Goal: Task Accomplishment & Management: Manage account settings

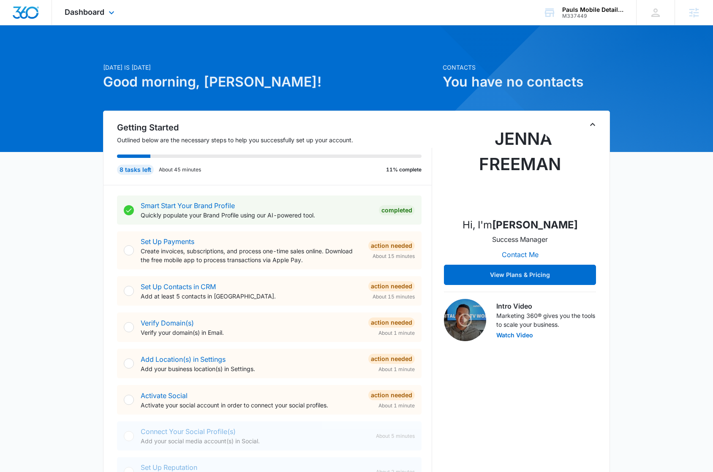
click at [79, 16] on div "Dashboard Apps Reputation Websites Forms CRM Email Social Shop Content Ads Inte…" at bounding box center [90, 12] width 77 height 25
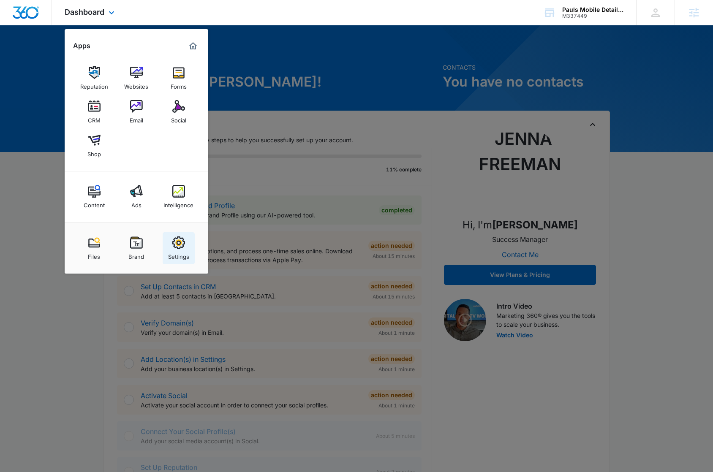
click at [179, 249] on img at bounding box center [178, 243] width 13 height 13
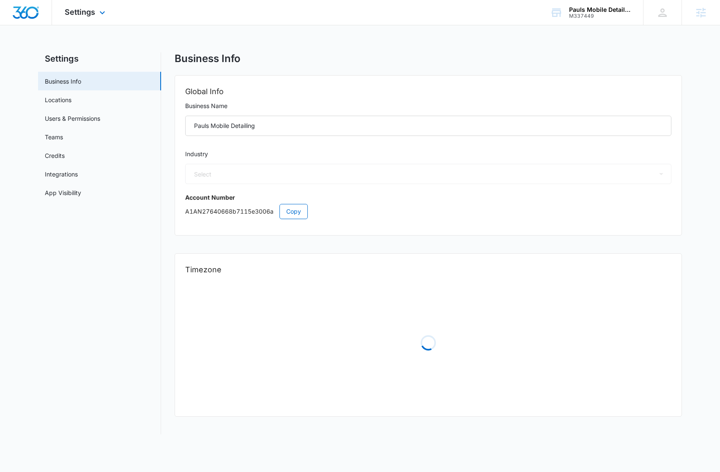
select select "44"
select select "US"
select select "America/[GEOGRAPHIC_DATA]"
click at [81, 194] on link "App Visibility" at bounding box center [63, 192] width 36 height 9
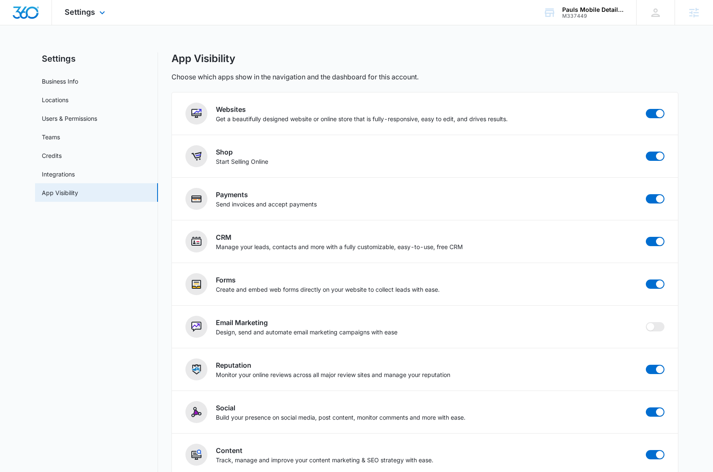
click at [83, 20] on div "Settings Apps Reputation Websites Forms CRM Email Social Shop Content Ads Intel…" at bounding box center [86, 12] width 68 height 25
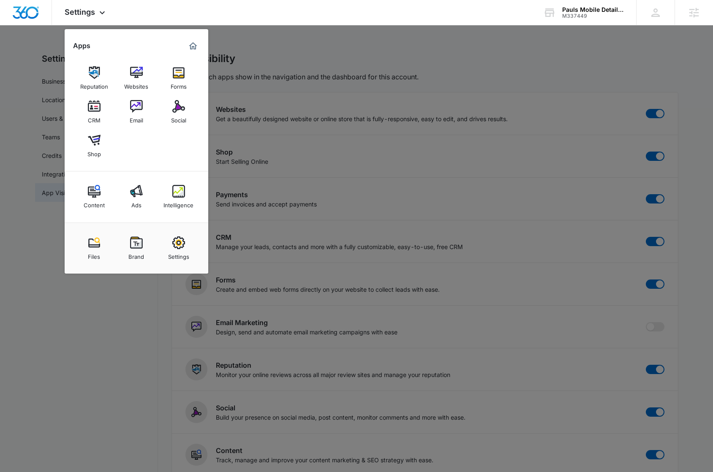
click at [139, 246] on img at bounding box center [136, 243] width 13 height 13
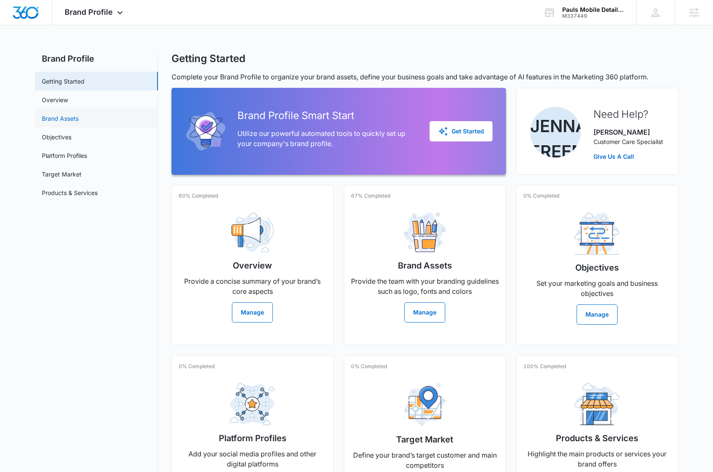
click at [79, 117] on link "Brand Assets" at bounding box center [60, 118] width 37 height 9
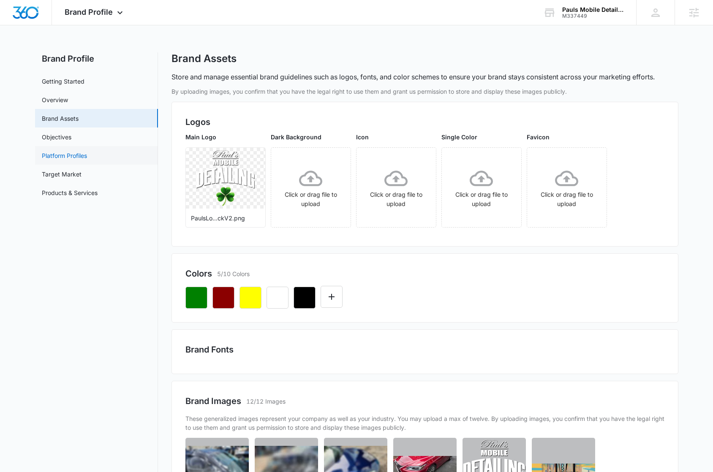
click at [87, 158] on link "Platform Profiles" at bounding box center [64, 155] width 45 height 9
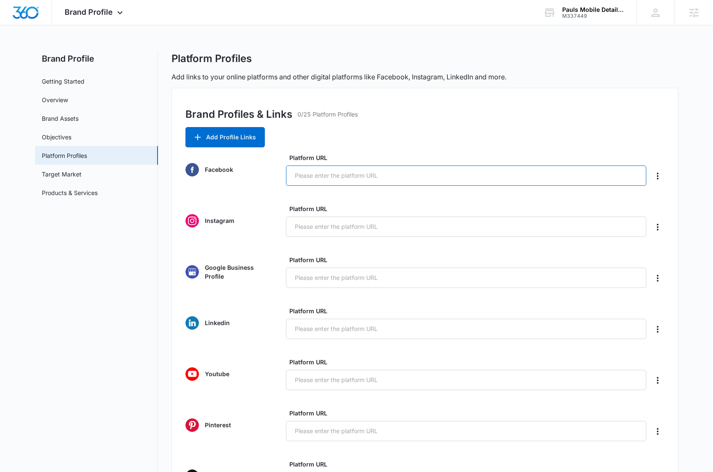
click at [358, 179] on input "Platform URL" at bounding box center [466, 176] width 361 height 20
paste input "https://www.facebook.com/paulmobiledetailing"
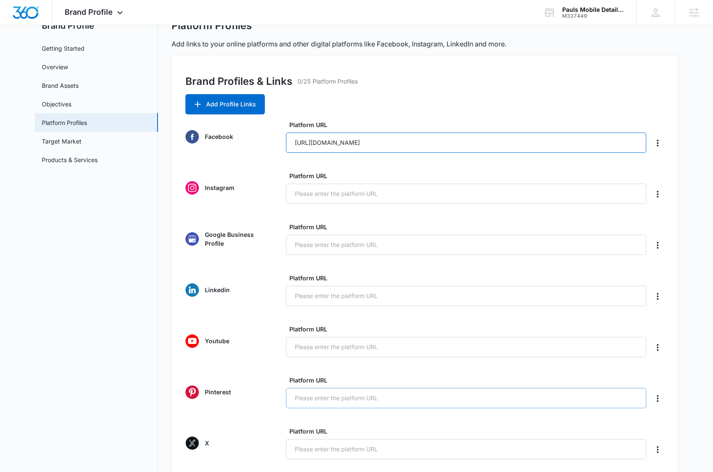
scroll to position [264, 0]
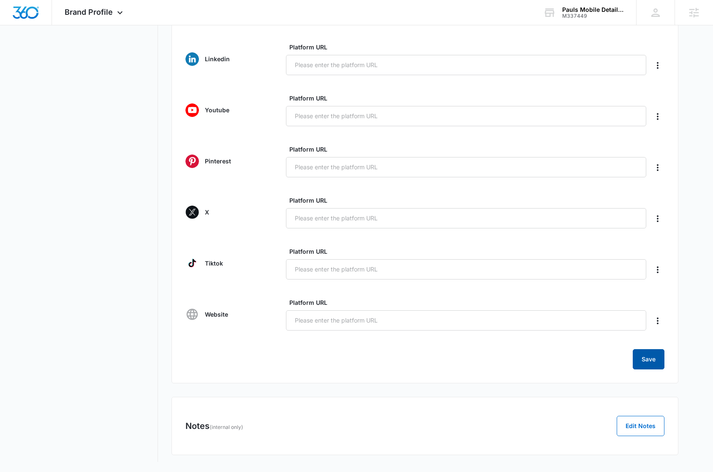
type input "https://www.facebook.com/paulmobiledetailing"
click at [646, 366] on button "Save" at bounding box center [649, 360] width 32 height 20
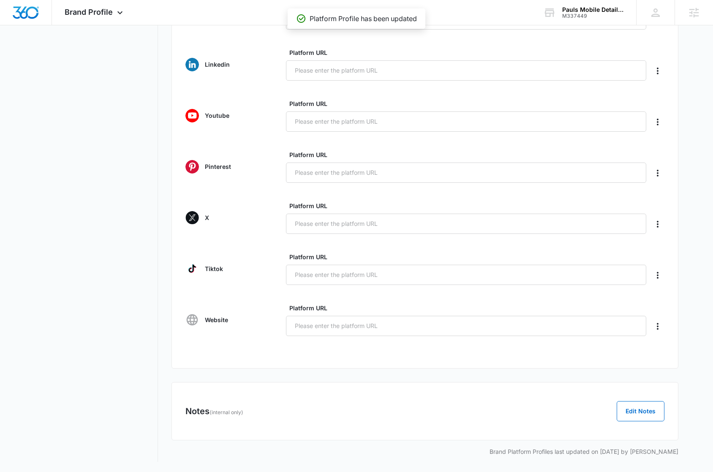
scroll to position [0, 0]
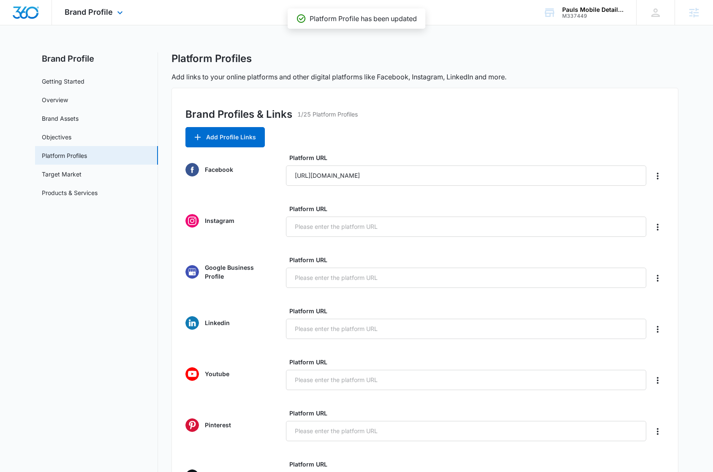
click at [34, 13] on img "Dashboard" at bounding box center [25, 12] width 27 height 13
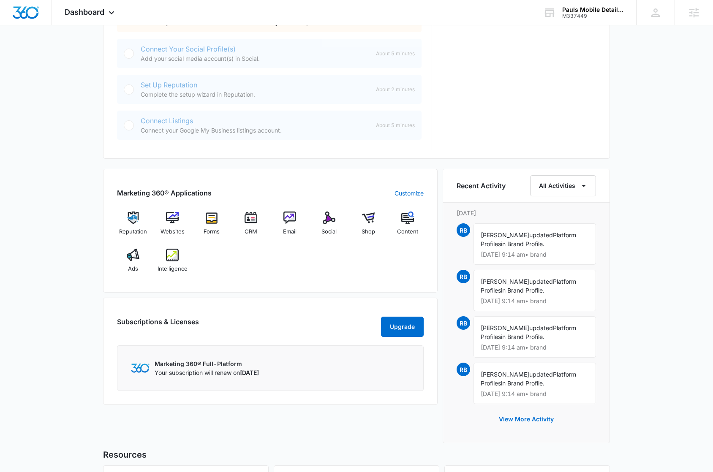
scroll to position [383, 0]
click at [82, 14] on span "Dashboard" at bounding box center [85, 12] width 40 height 9
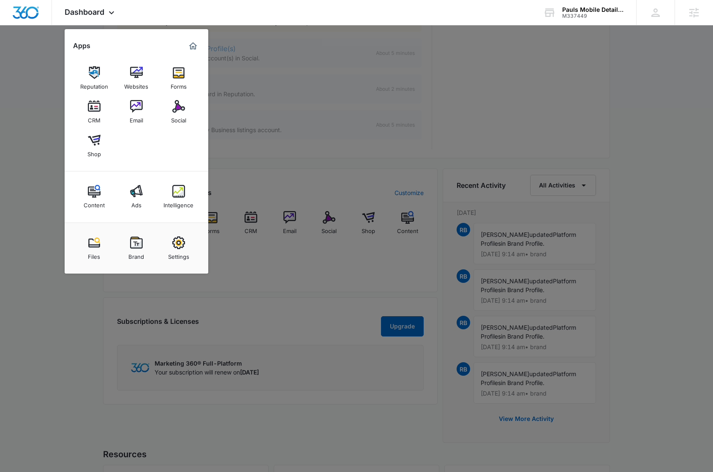
click at [302, 267] on div at bounding box center [356, 236] width 713 height 472
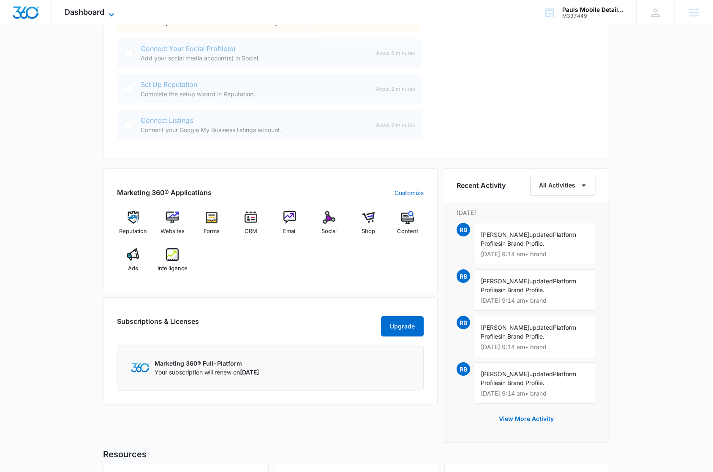
click at [74, 12] on span "Dashboard" at bounding box center [85, 12] width 40 height 9
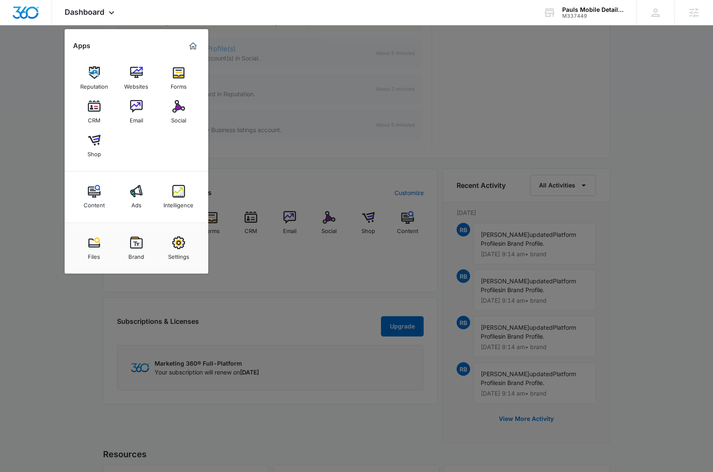
click at [175, 251] on div "Settings" at bounding box center [178, 254] width 21 height 11
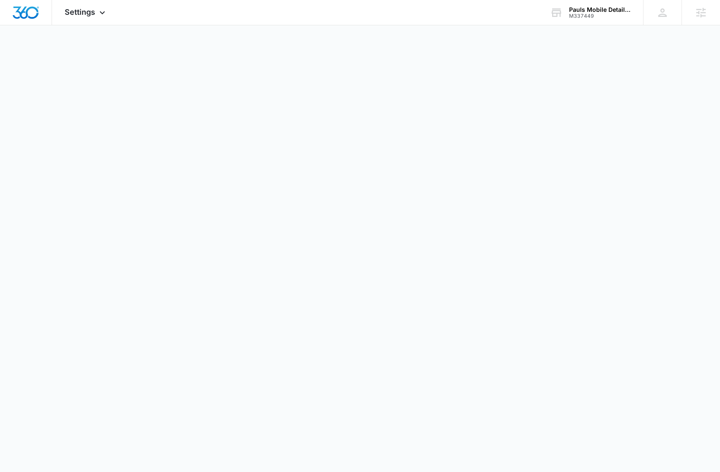
select select "44"
select select "US"
select select "America/[GEOGRAPHIC_DATA]"
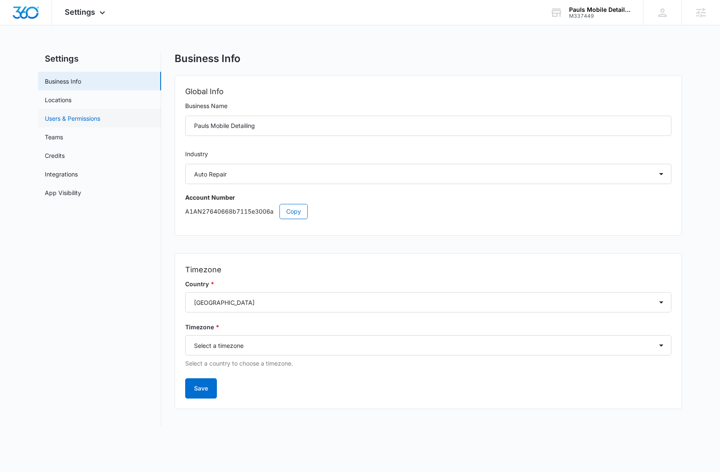
click at [100, 117] on link "Users & Permissions" at bounding box center [72, 118] width 55 height 9
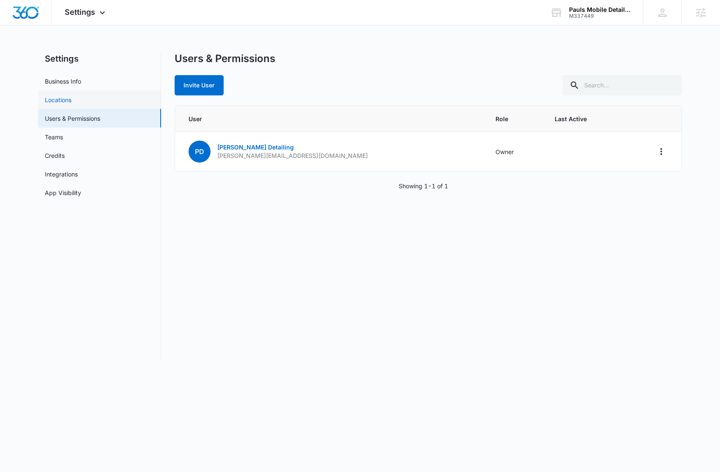
click at [71, 101] on link "Locations" at bounding box center [58, 100] width 27 height 9
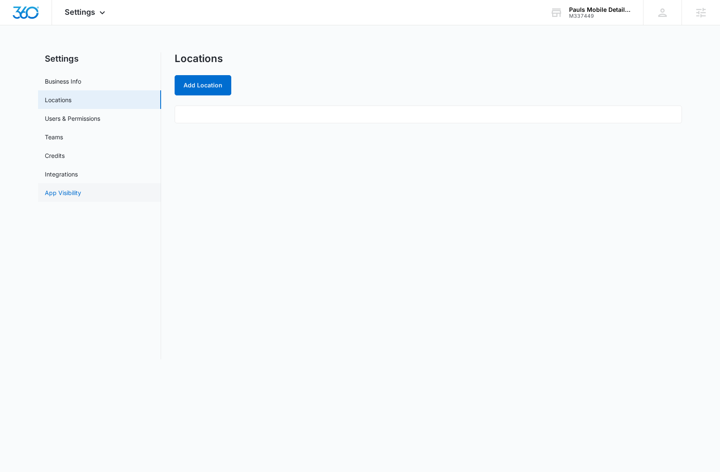
click at [81, 196] on link "App Visibility" at bounding box center [63, 192] width 36 height 9
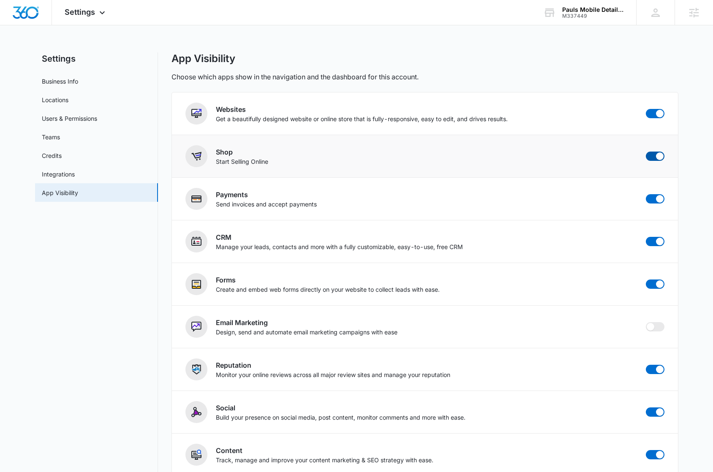
click at [653, 157] on span at bounding box center [655, 156] width 19 height 9
click at [646, 152] on input "checkbox" at bounding box center [646, 151] width 0 height 0
checkbox input "false"
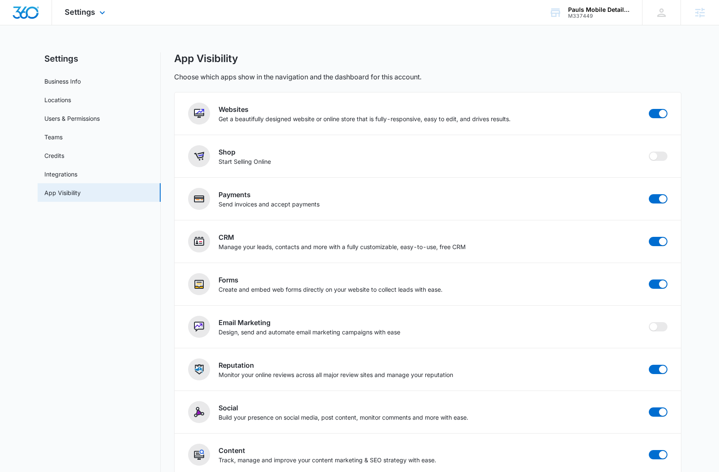
click at [26, 15] on img "Dashboard" at bounding box center [25, 12] width 27 height 13
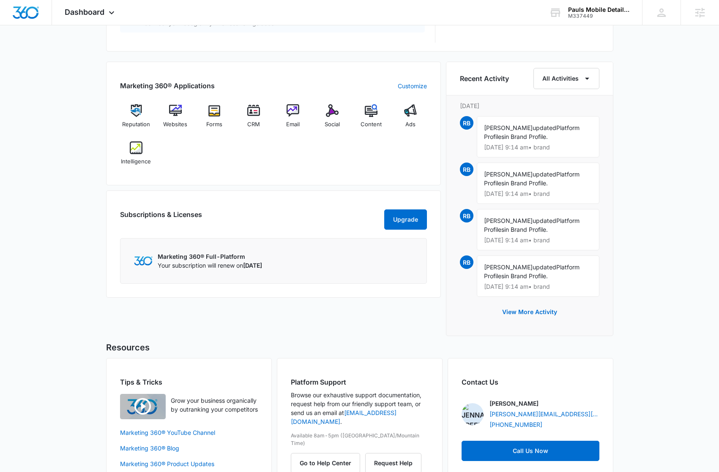
scroll to position [491, 0]
click at [632, 126] on div "Today is Tuesday, September 16th Good morning, Rachel! Contacts You have no con…" at bounding box center [359, 21] width 719 height 952
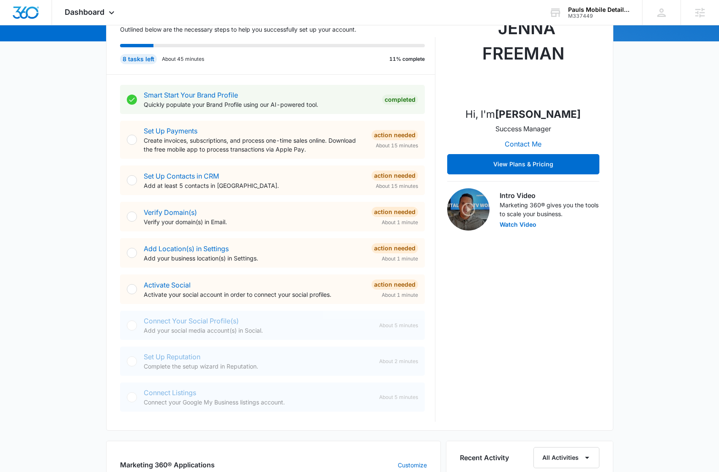
scroll to position [0, 0]
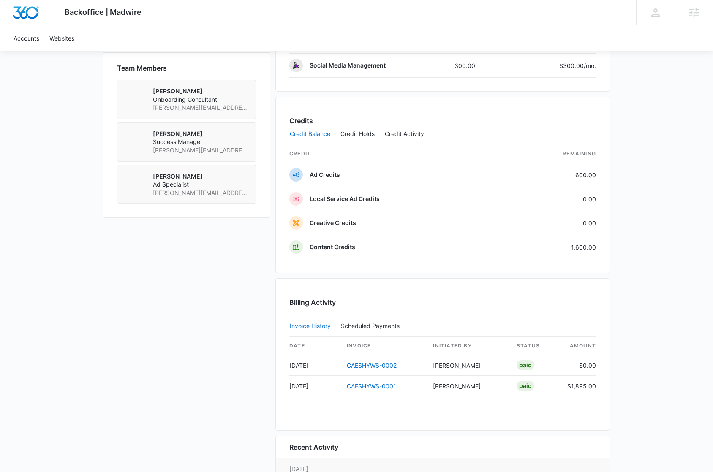
scroll to position [611, 0]
